Goal: Transaction & Acquisition: Subscribe to service/newsletter

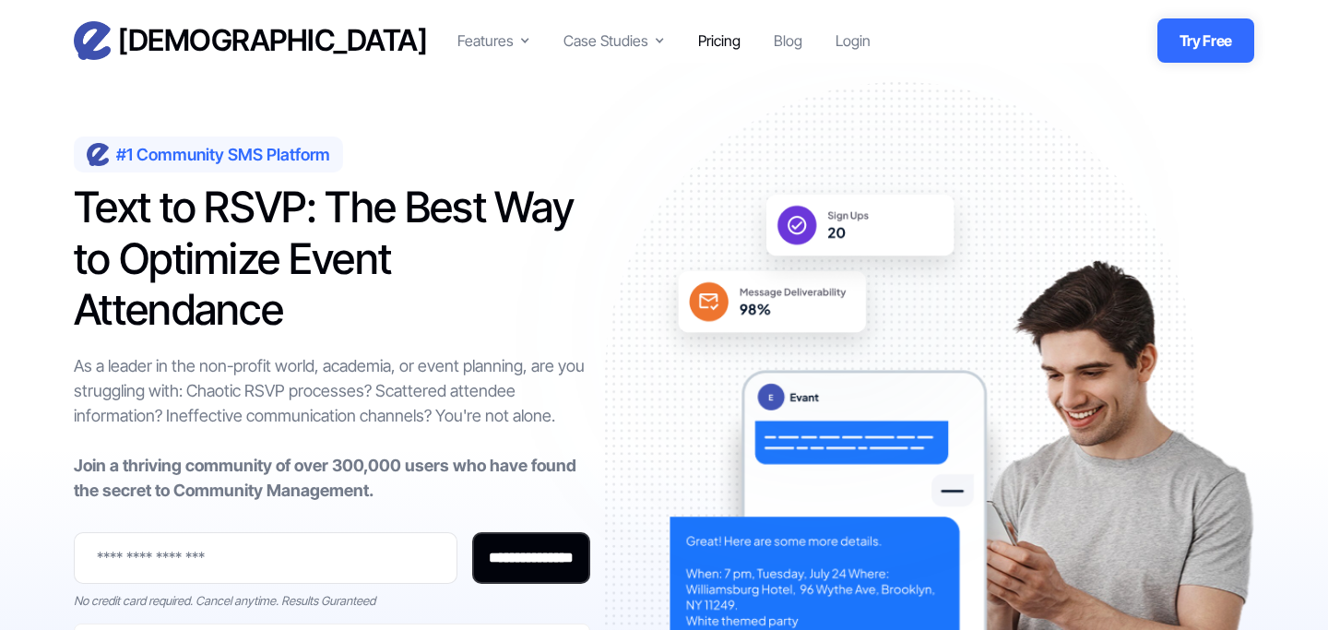
click at [719, 38] on div "Pricing" at bounding box center [719, 41] width 42 height 22
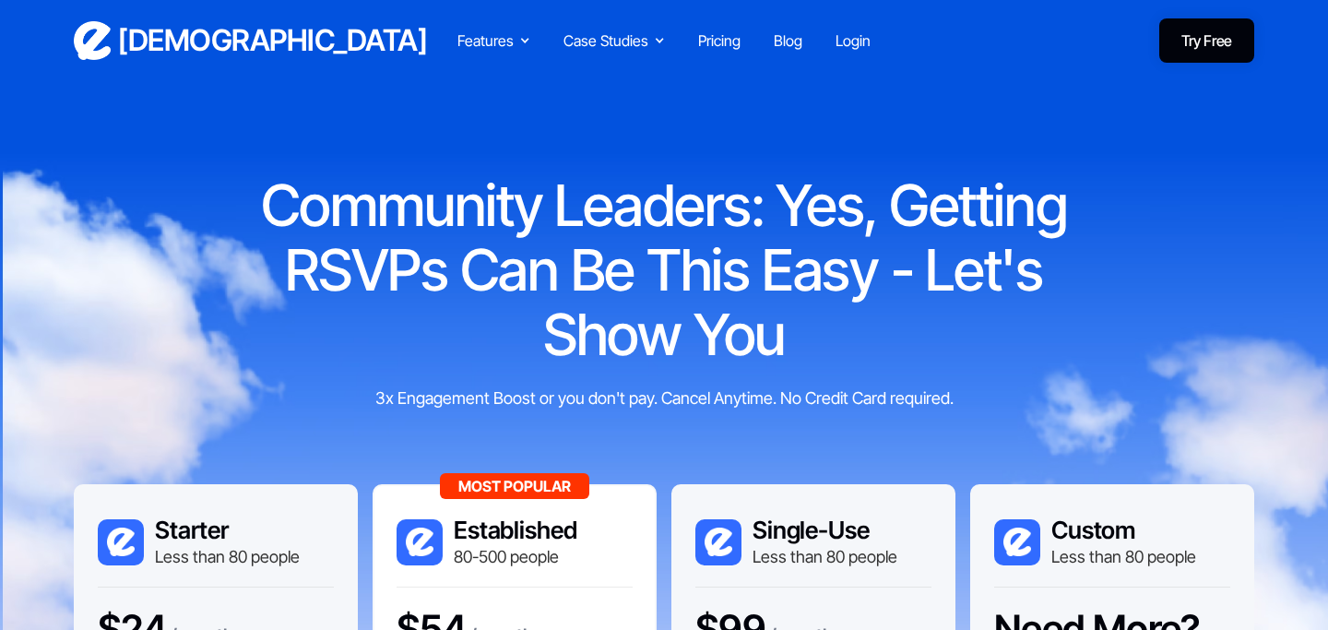
click at [1219, 41] on link "Try Free" at bounding box center [1206, 40] width 95 height 44
